Goal: Check status: Check status

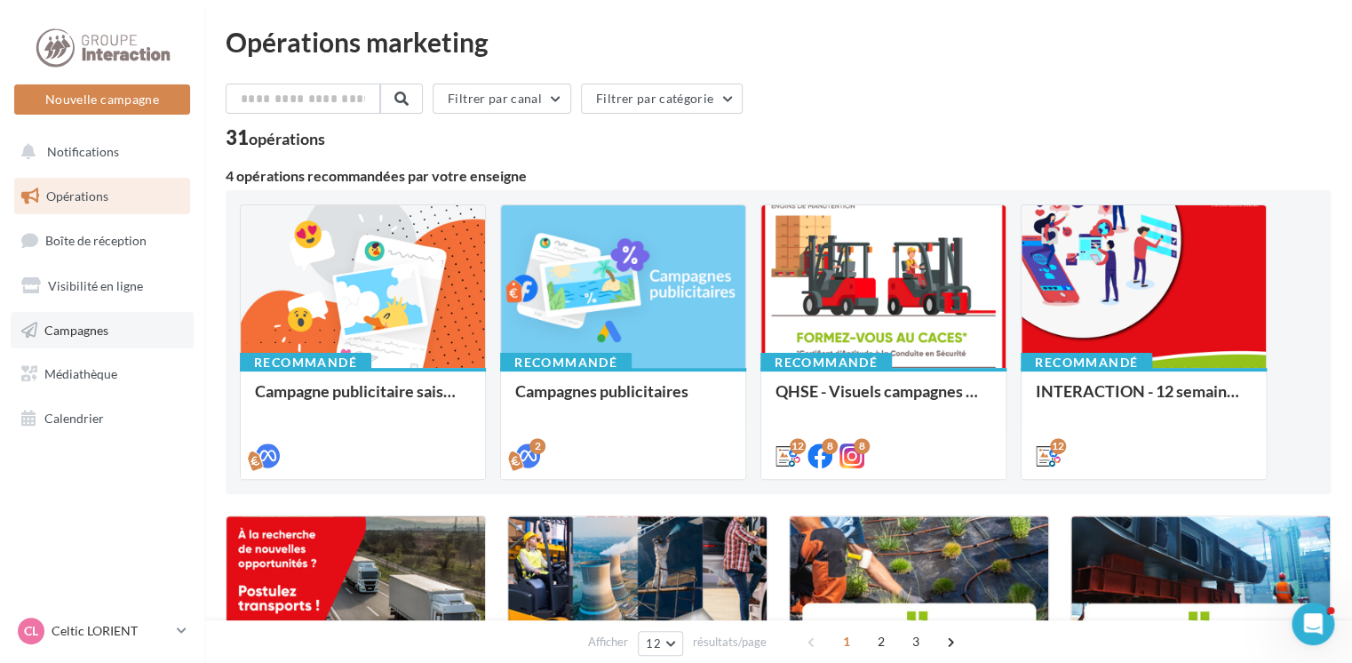
click at [111, 325] on link "Campagnes" at bounding box center [102, 330] width 183 height 37
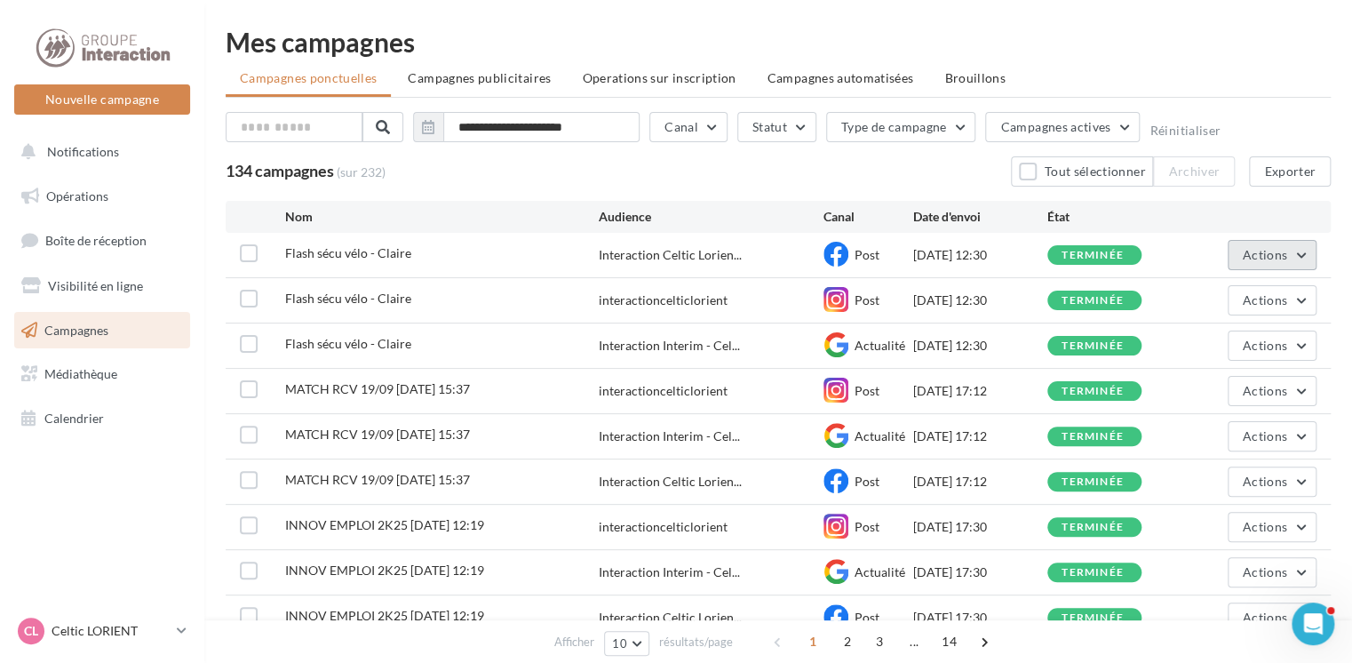
click at [1300, 251] on button "Actions" at bounding box center [1272, 255] width 89 height 30
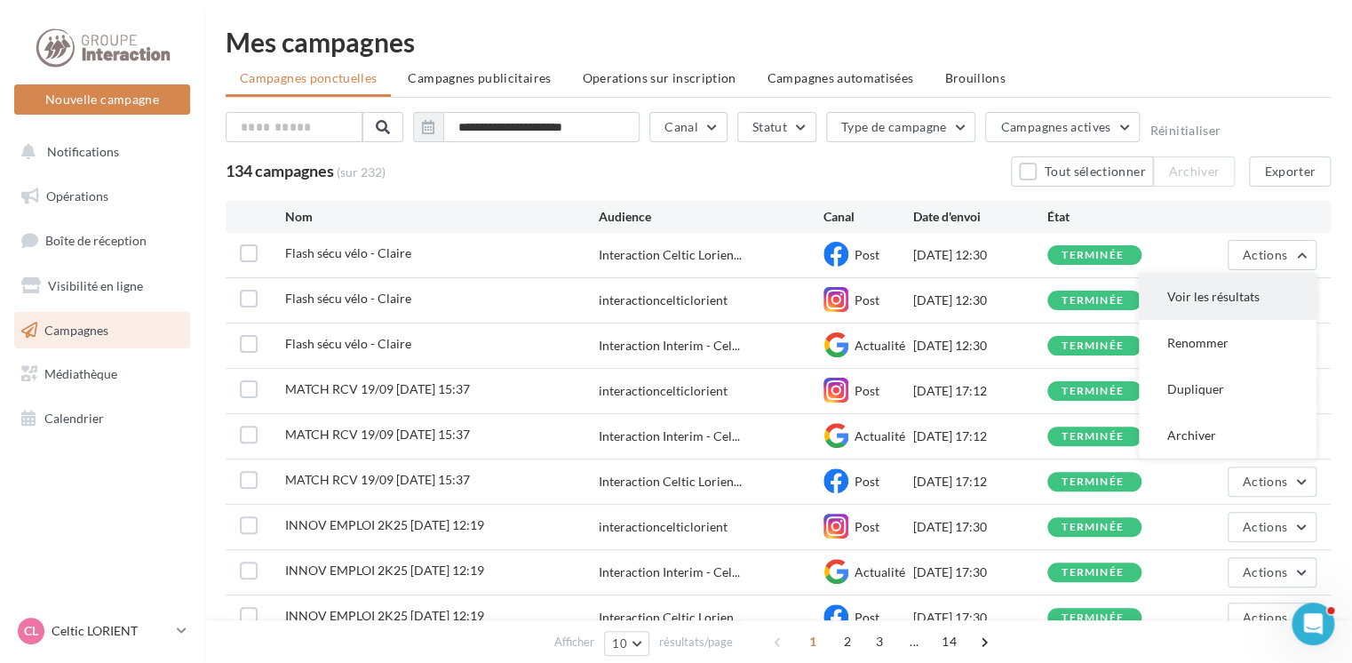
click at [1198, 299] on button "Voir les résultats" at bounding box center [1228, 297] width 178 height 46
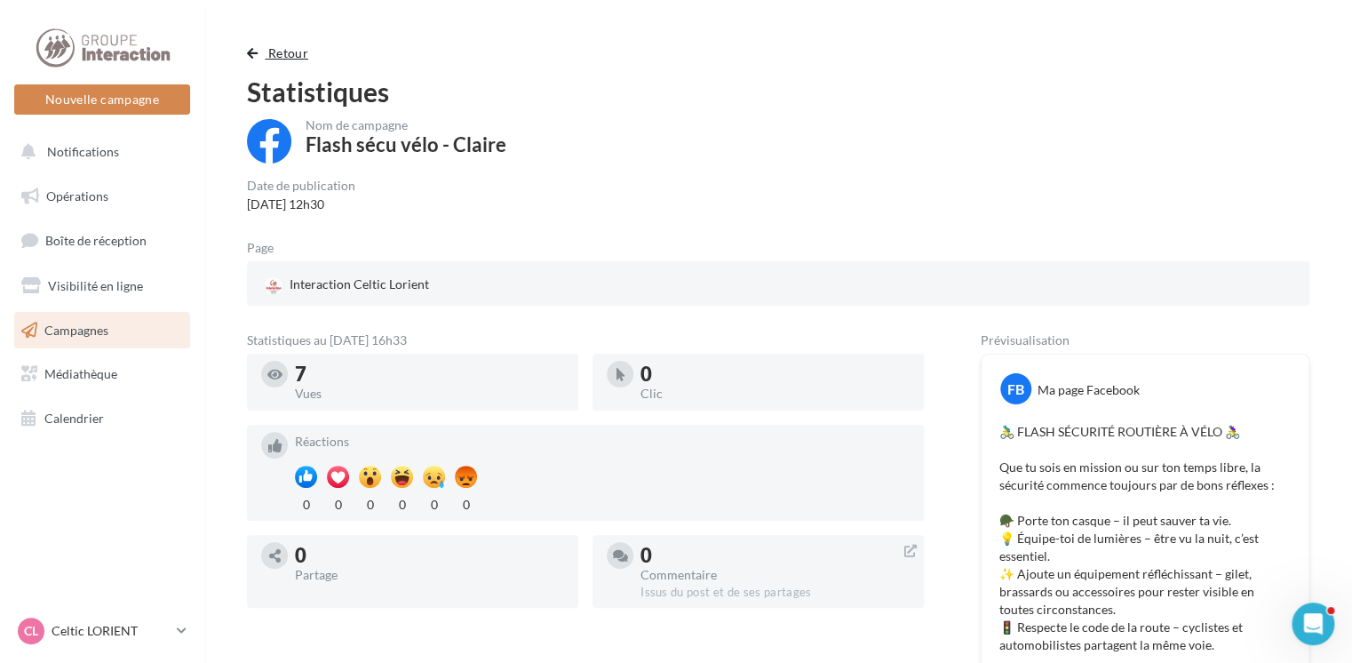
click at [258, 50] on span "button" at bounding box center [252, 53] width 11 height 12
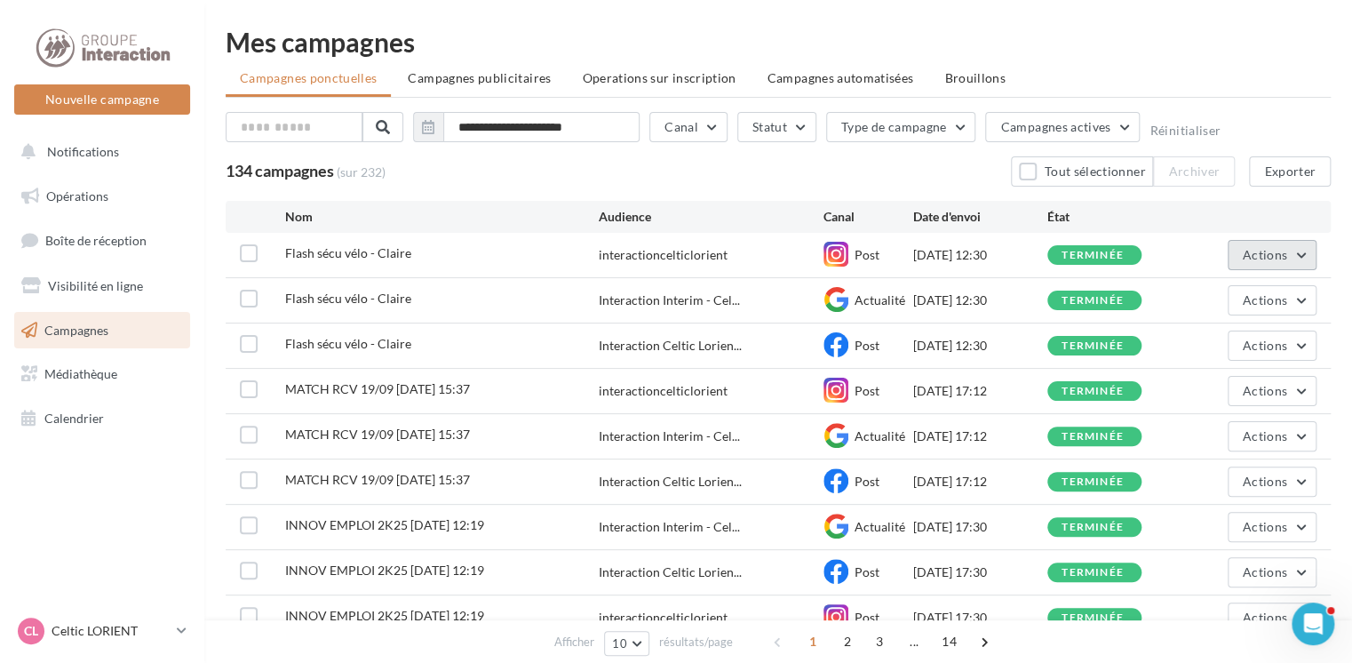
click at [1272, 252] on span "Actions" at bounding box center [1265, 254] width 44 height 15
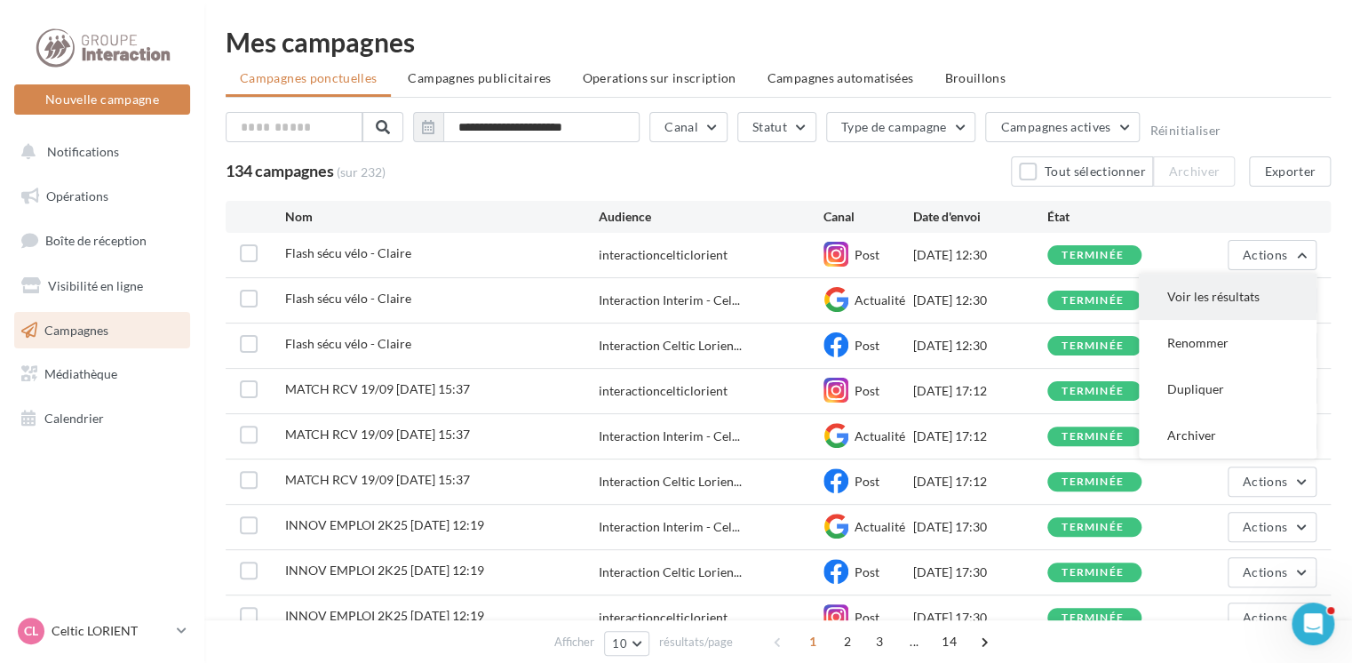
click at [1200, 303] on button "Voir les résultats" at bounding box center [1228, 297] width 178 height 46
click at [1305, 301] on button "Actions" at bounding box center [1272, 300] width 89 height 30
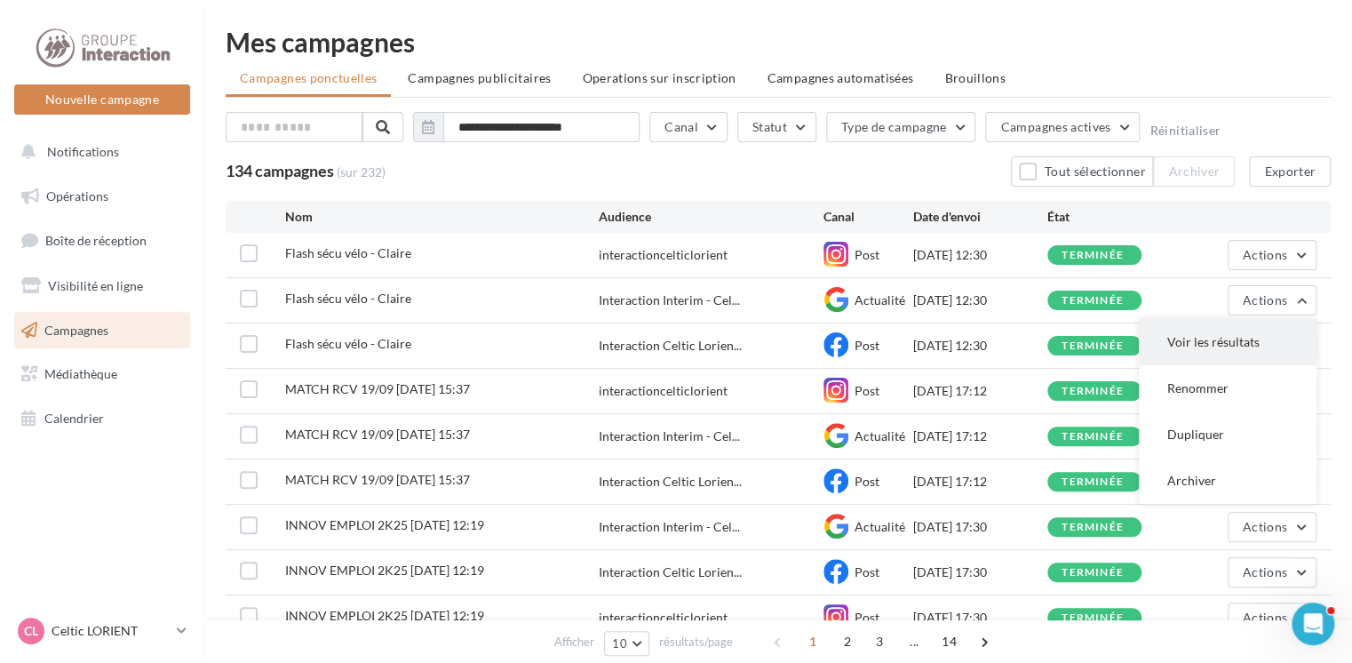
click at [1230, 338] on button "Voir les résultats" at bounding box center [1228, 342] width 178 height 46
